Goal: Task Accomplishment & Management: Use online tool/utility

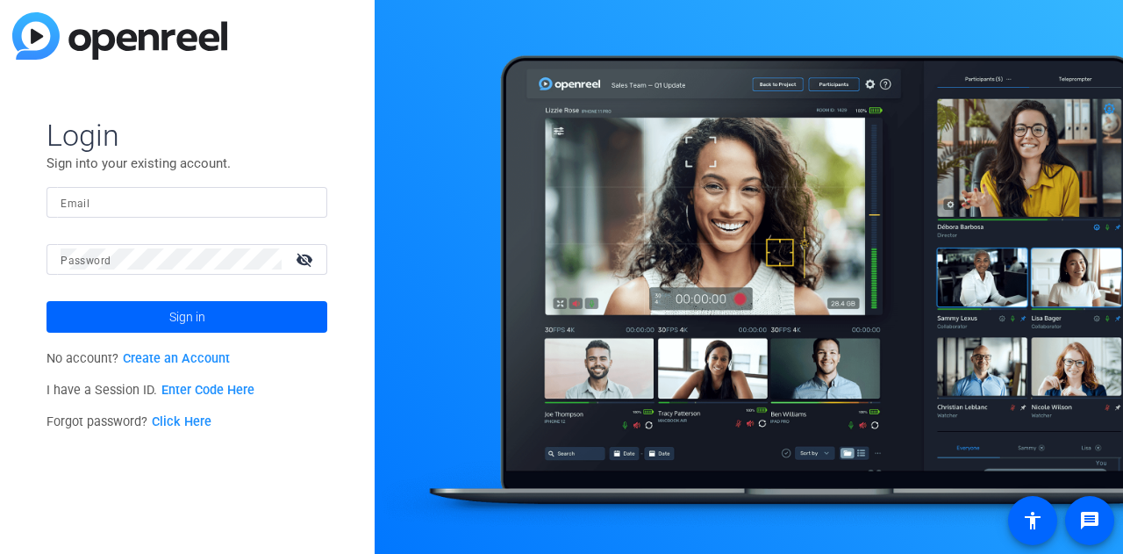
click at [162, 201] on input "Email" at bounding box center [187, 201] width 253 height 21
type input "[PERSON_NAME][EMAIL_ADDRESS][PERSON_NAME][PERSON_NAME][DOMAIN_NAME]"
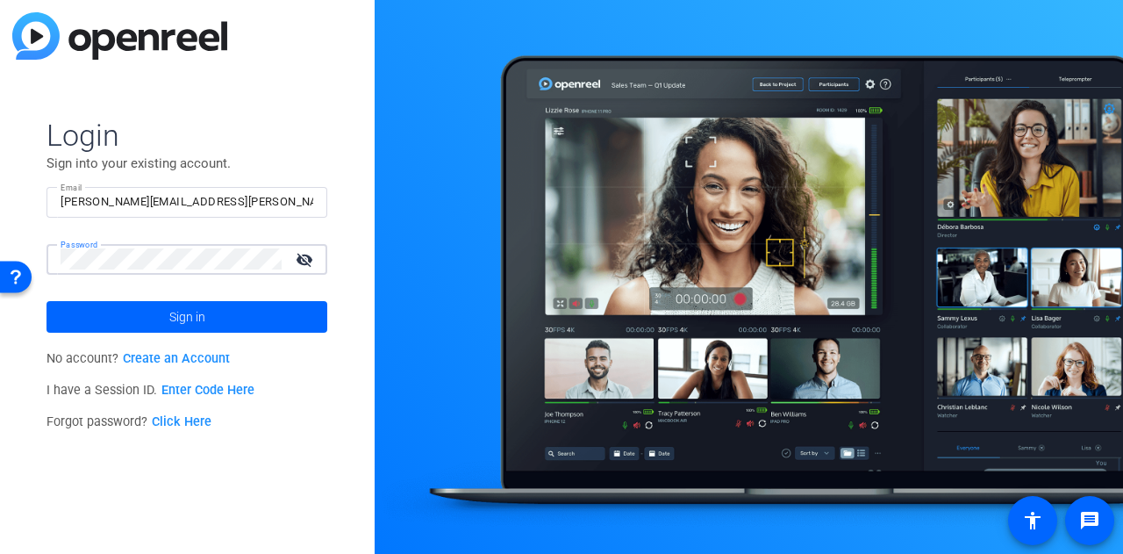
click at [47, 301] on button "Sign in" at bounding box center [187, 317] width 281 height 32
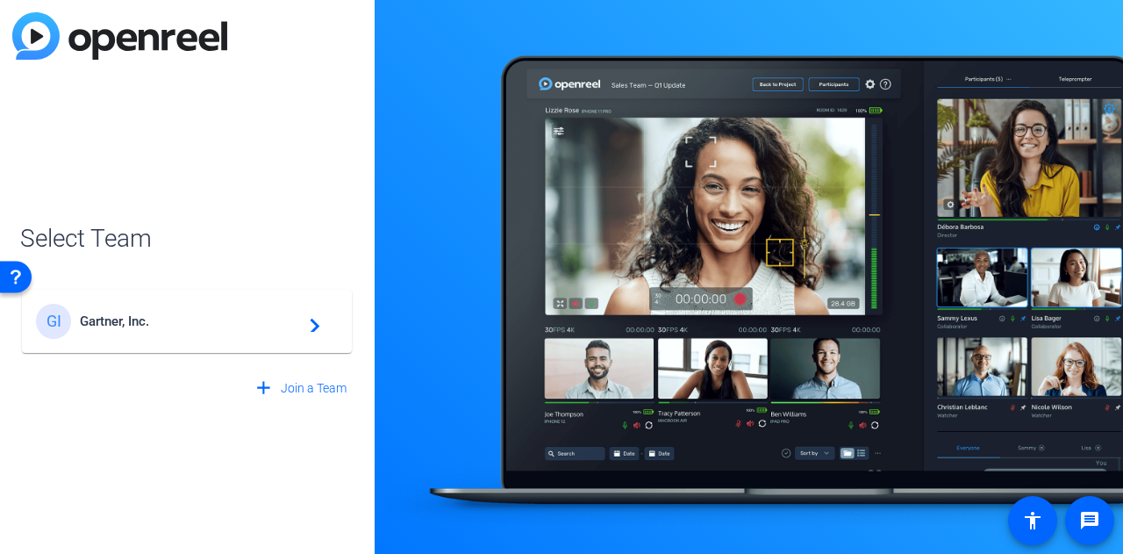
click at [168, 341] on mat-card-content "GI Gartner, Inc. navigate_next" at bounding box center [187, 321] width 330 height 63
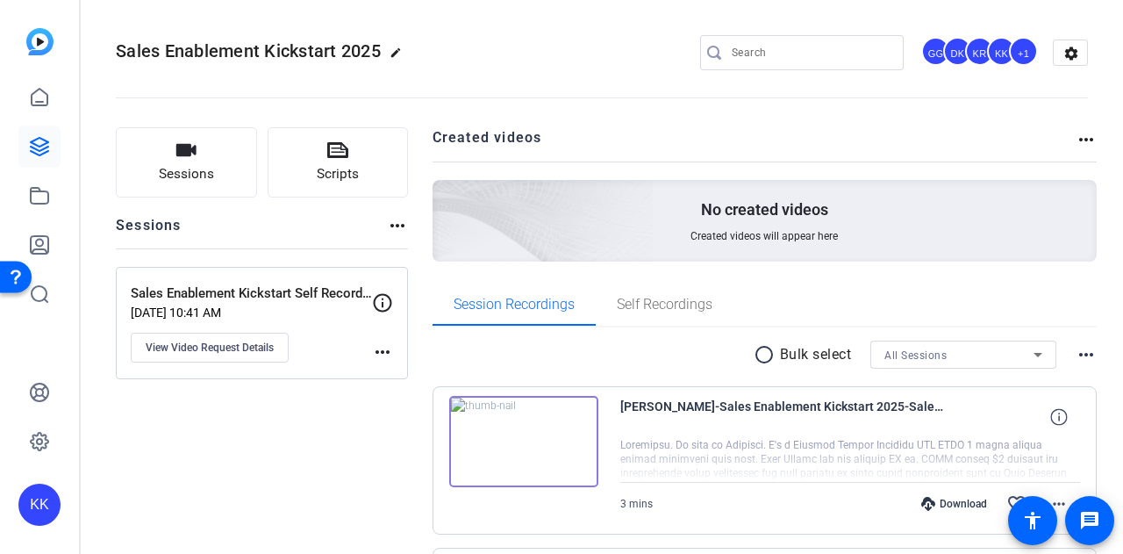
click at [519, 444] on img at bounding box center [523, 441] width 149 height 91
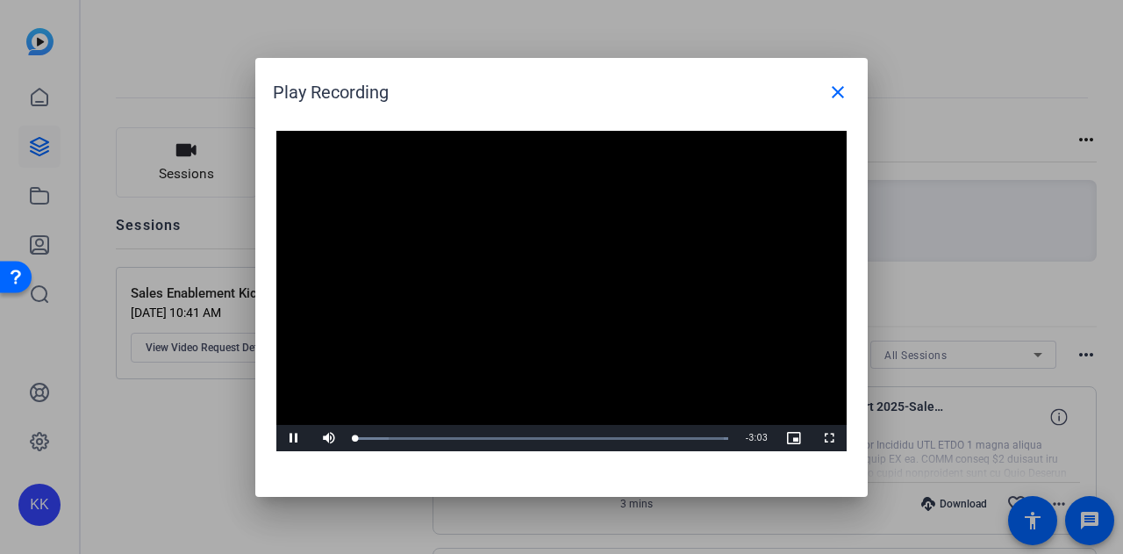
click at [544, 271] on video "Video Player" at bounding box center [561, 291] width 570 height 321
click at [291, 438] on span "Video Player" at bounding box center [293, 438] width 35 height 0
